Goal: Information Seeking & Learning: Learn about a topic

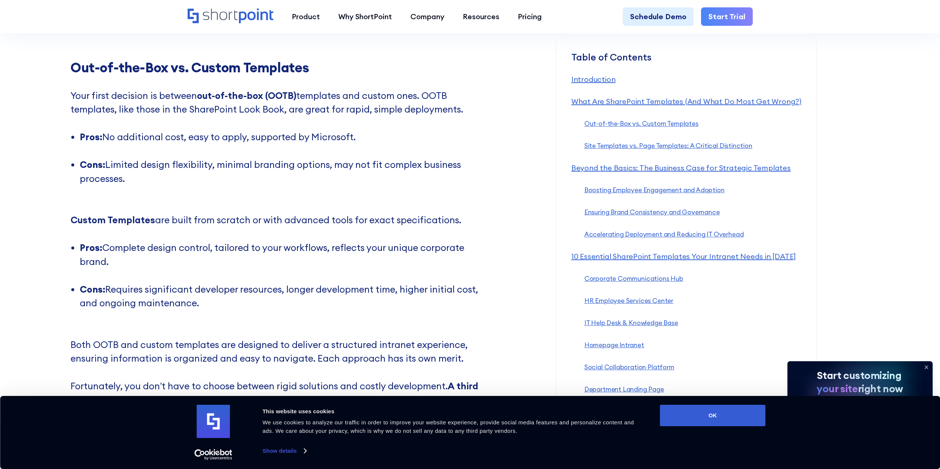
scroll to position [1182, 0]
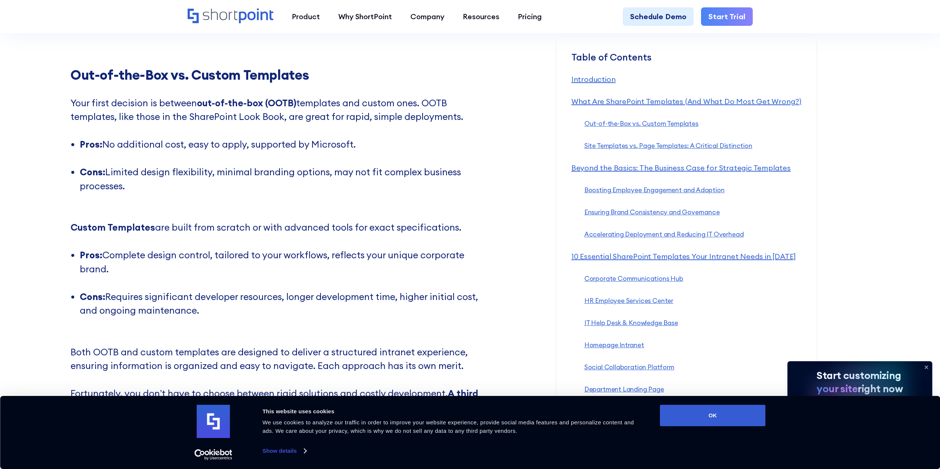
click at [140, 165] on li "Pros: No additional cost, easy to apply, supported by Microsoft. ‍" at bounding box center [283, 152] width 406 height 28
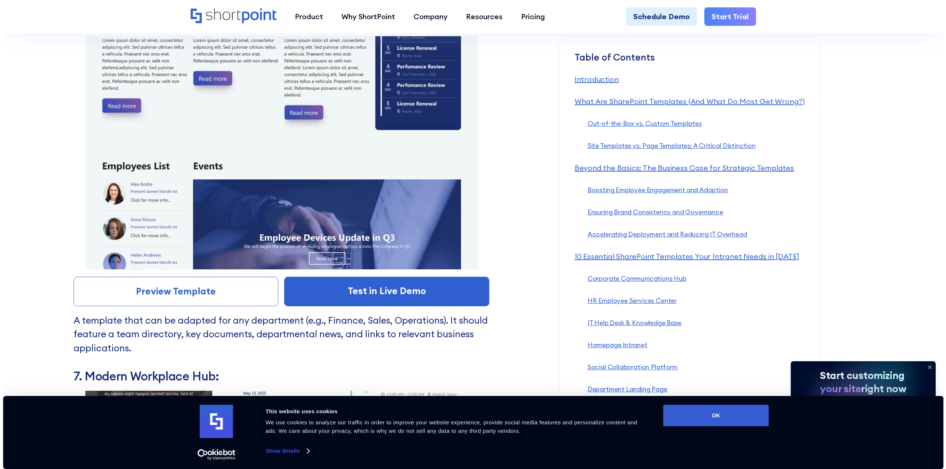
scroll to position [5688, 0]
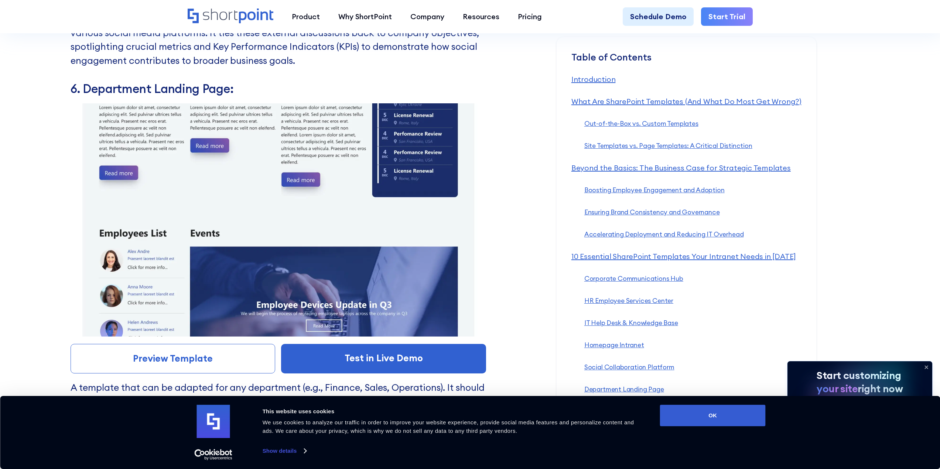
click at [218, 180] on img at bounding box center [279, 220] width 416 height 234
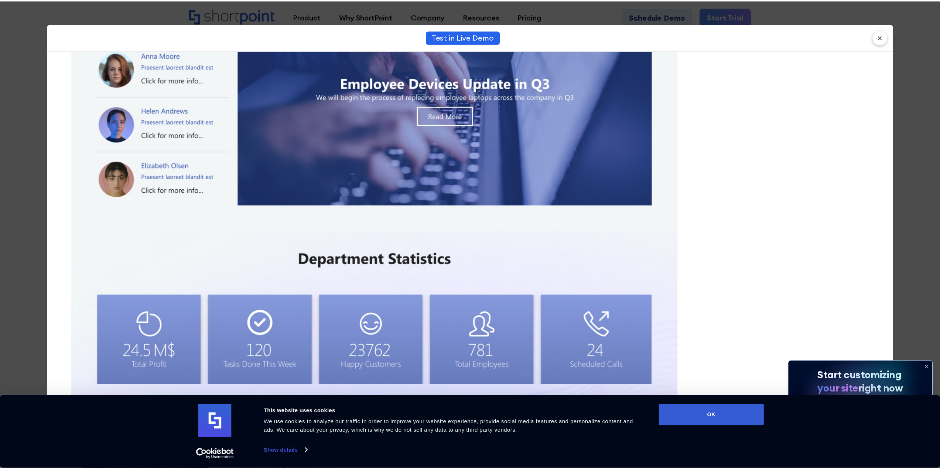
scroll to position [868, 0]
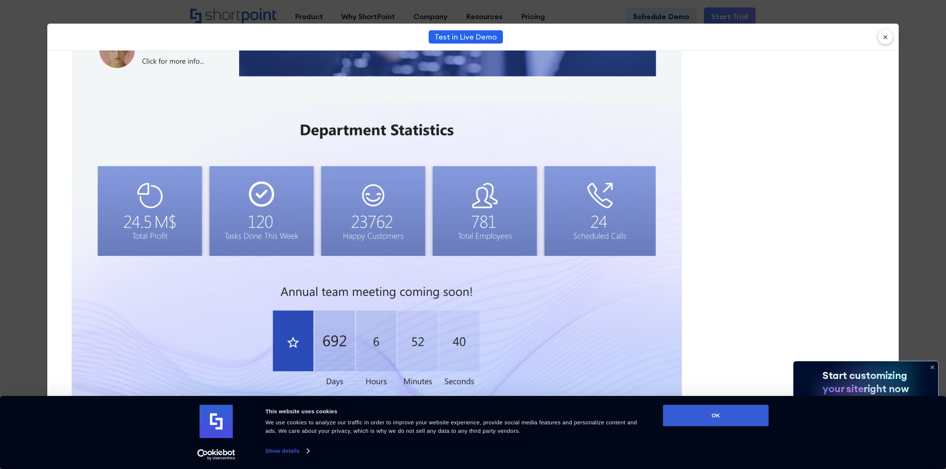
click at [913, 31] on div "Test in Live Demo ×" at bounding box center [473, 234] width 946 height 469
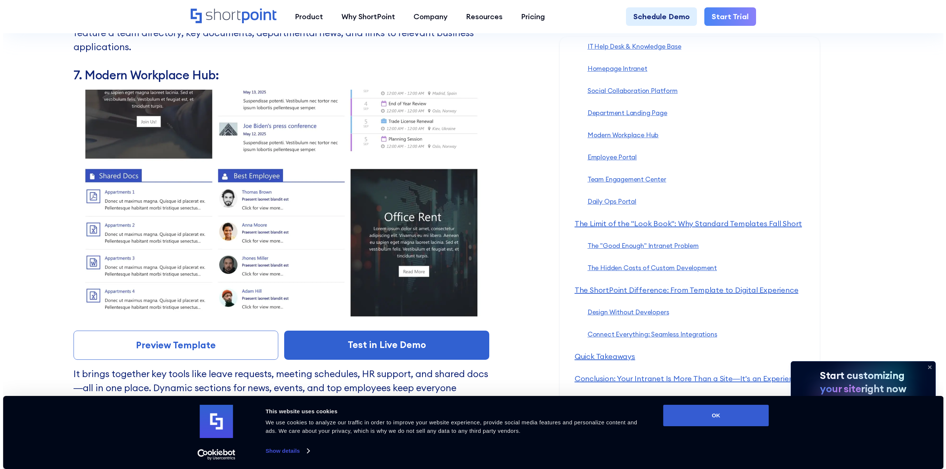
scroll to position [6058, 0]
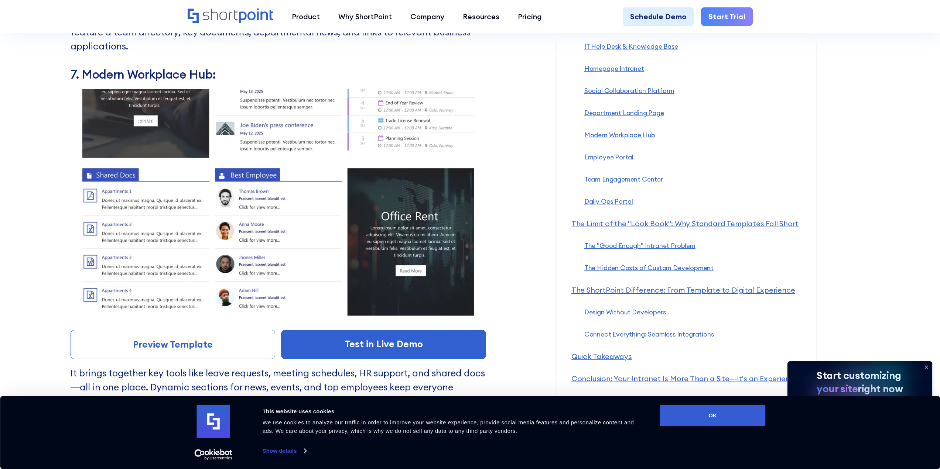
click at [303, 138] on img at bounding box center [279, 206] width 416 height 234
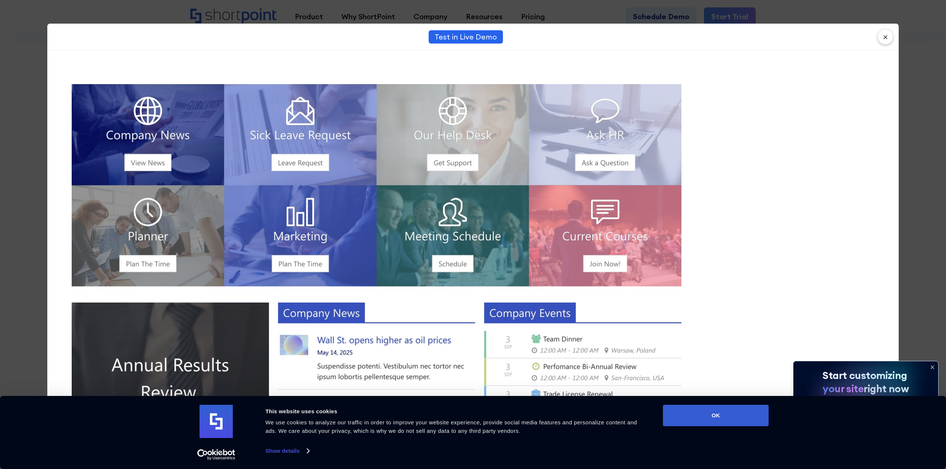
click at [932, 85] on div "Test in Live Demo ×" at bounding box center [473, 234] width 946 height 469
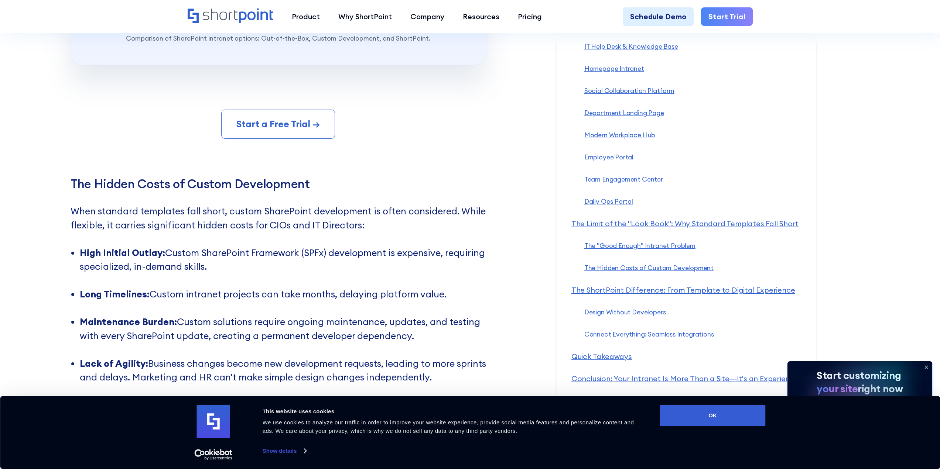
scroll to position [8163, 0]
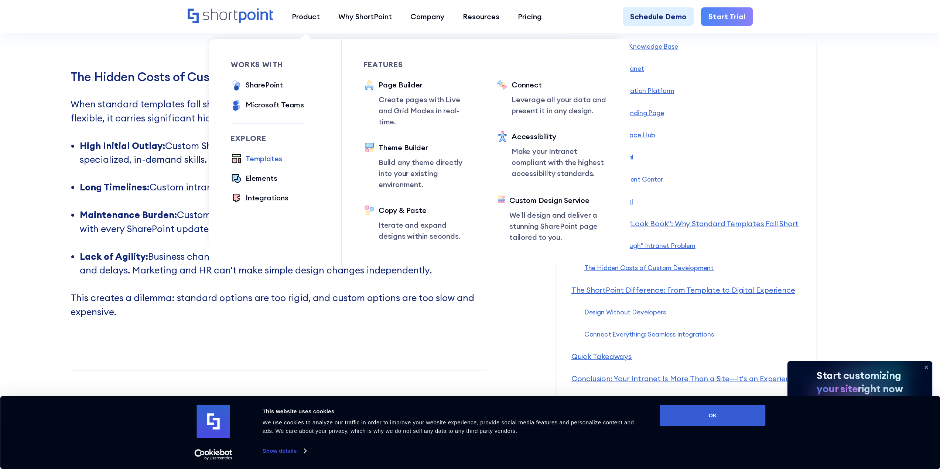
click at [271, 161] on div "Templates" at bounding box center [264, 158] width 37 height 11
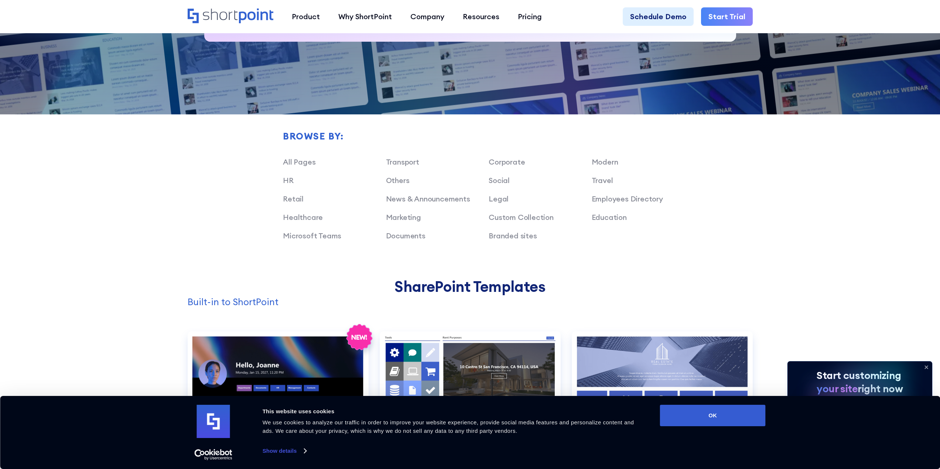
scroll to position [813, 0]
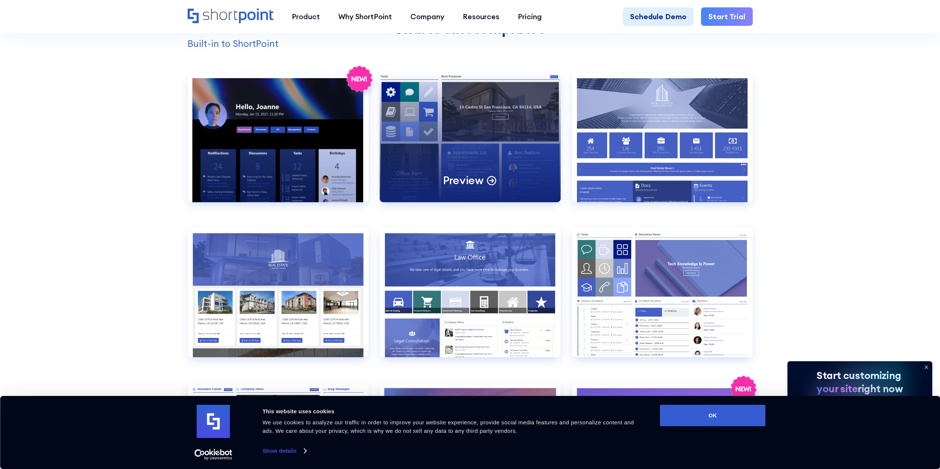
click at [426, 129] on div "Preview" at bounding box center [470, 137] width 181 height 129
